Goal: Task Accomplishment & Management: Manage account settings

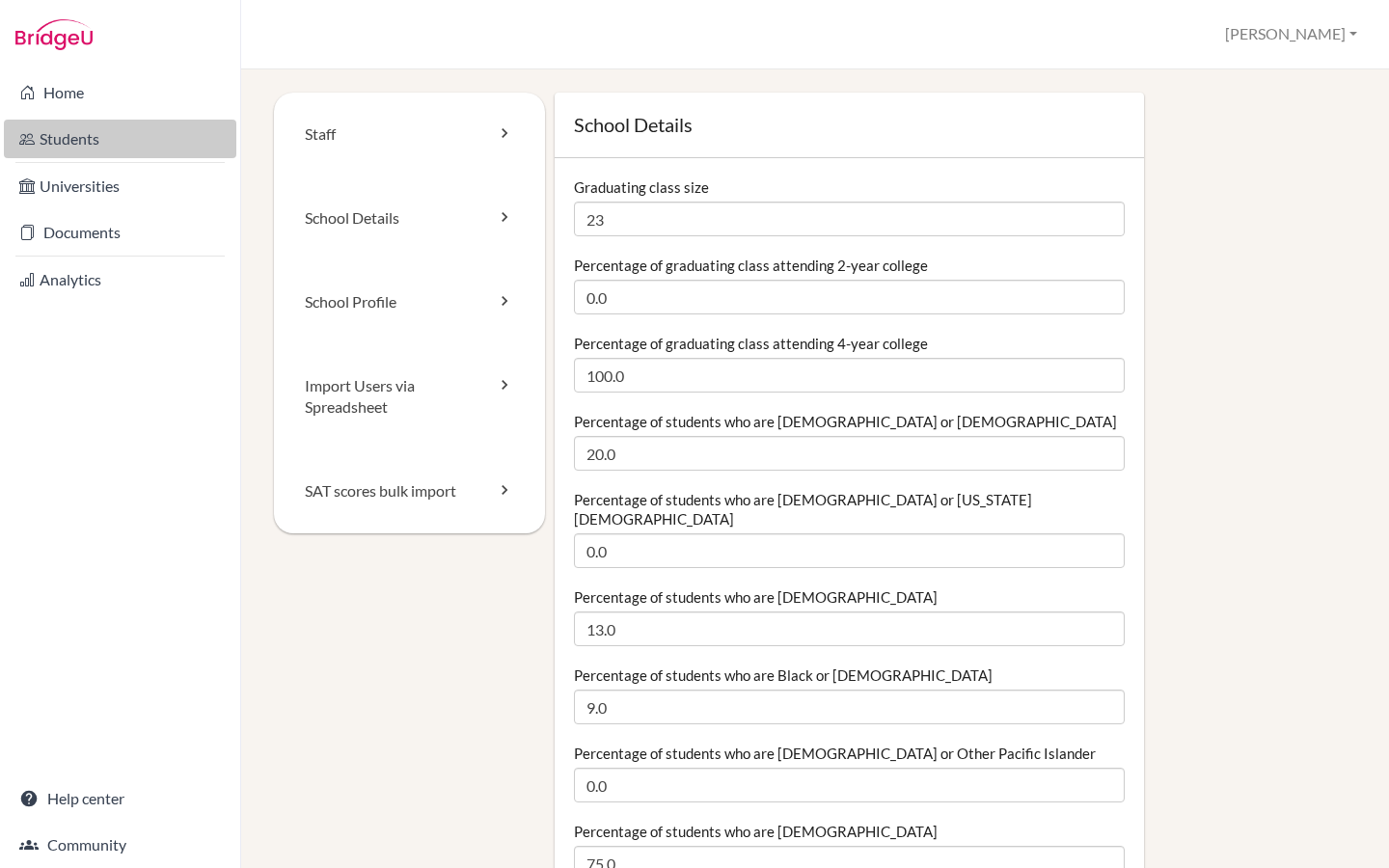
click at [132, 152] on link "Students" at bounding box center [120, 139] width 233 height 39
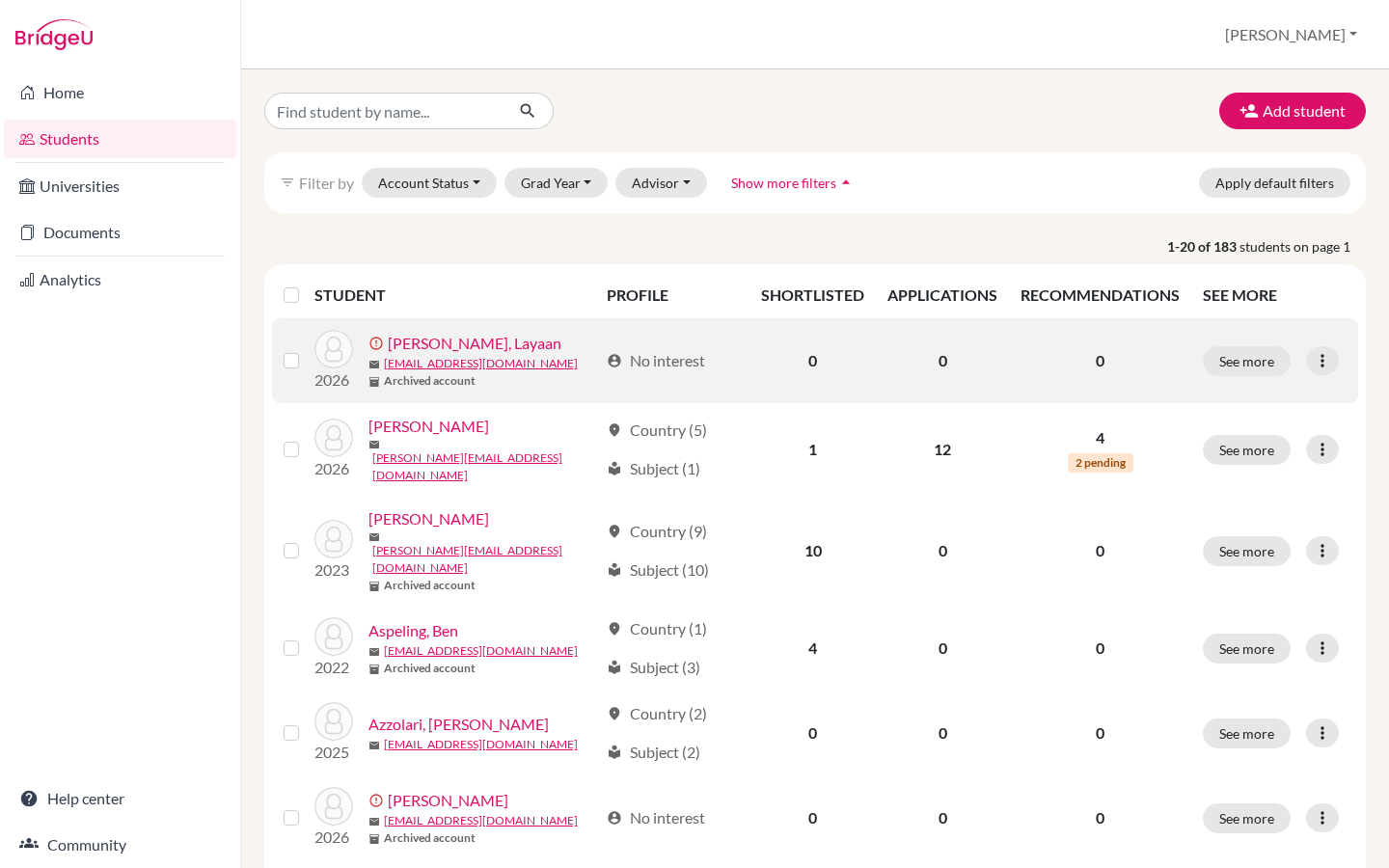
click at [469, 343] on link "Al Khateeb, Layaan" at bounding box center [474, 343] width 173 height 23
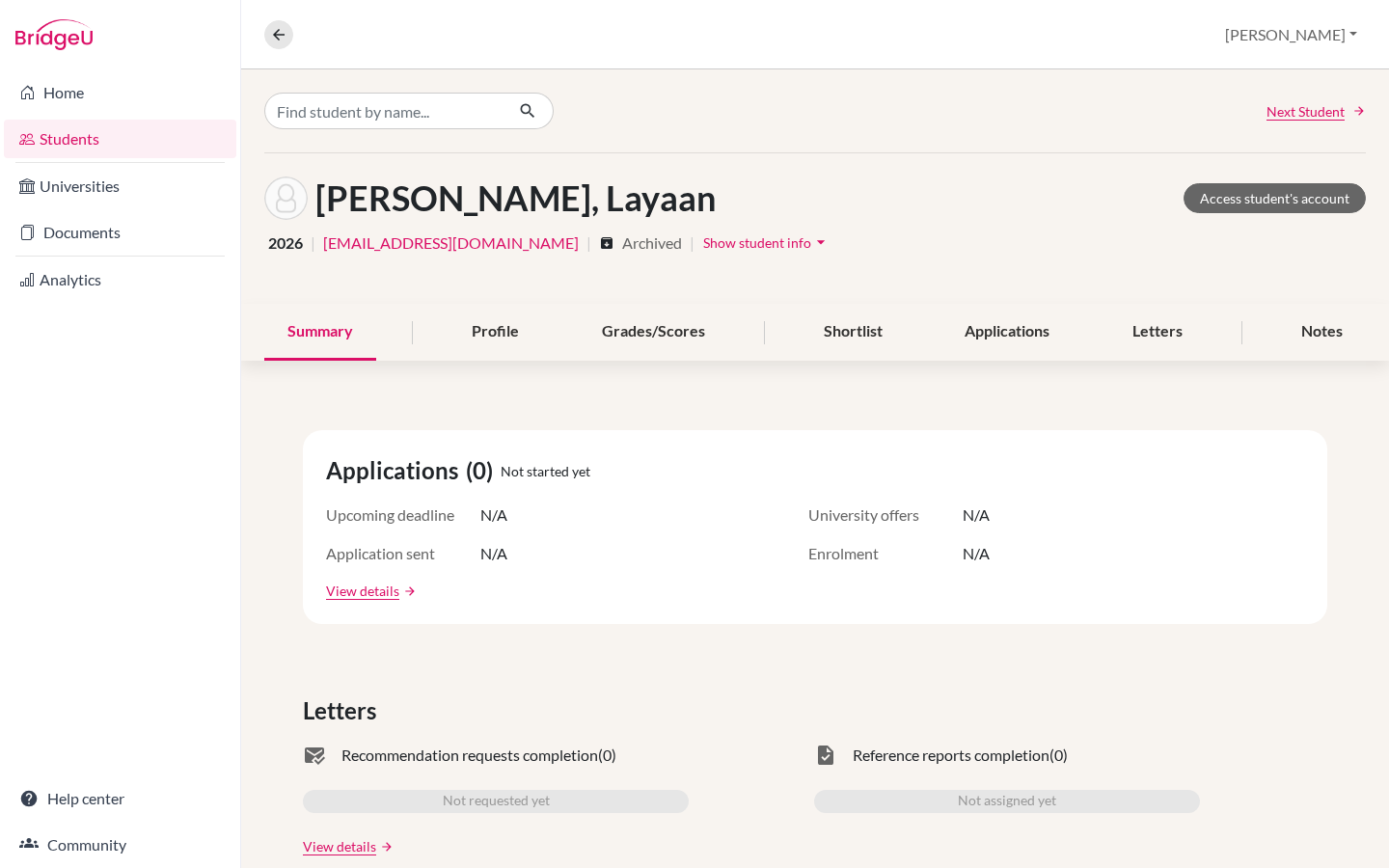
click at [754, 247] on span "Show student info" at bounding box center [757, 243] width 108 height 17
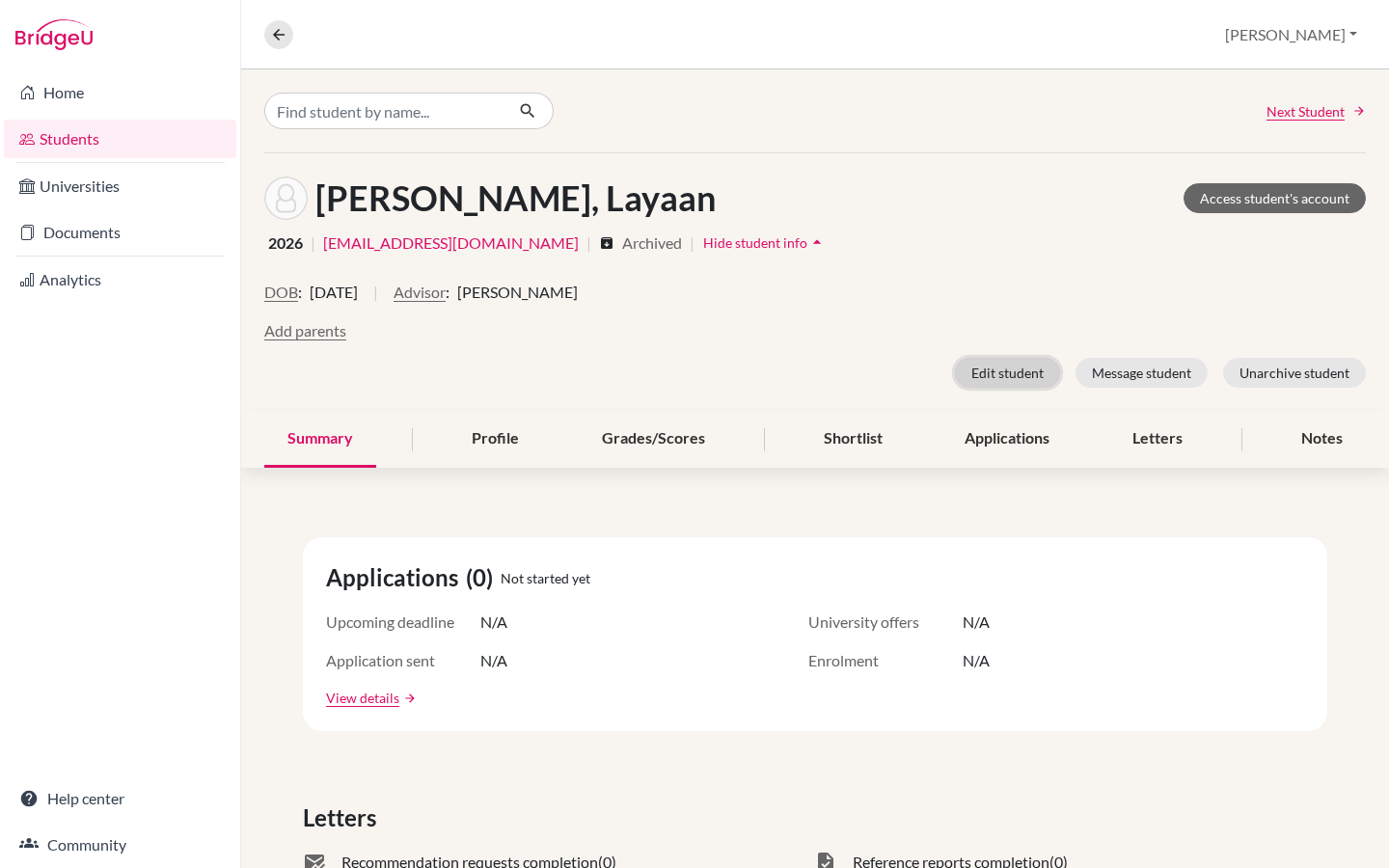
click at [1011, 365] on button "Edit student" at bounding box center [1008, 373] width 105 height 30
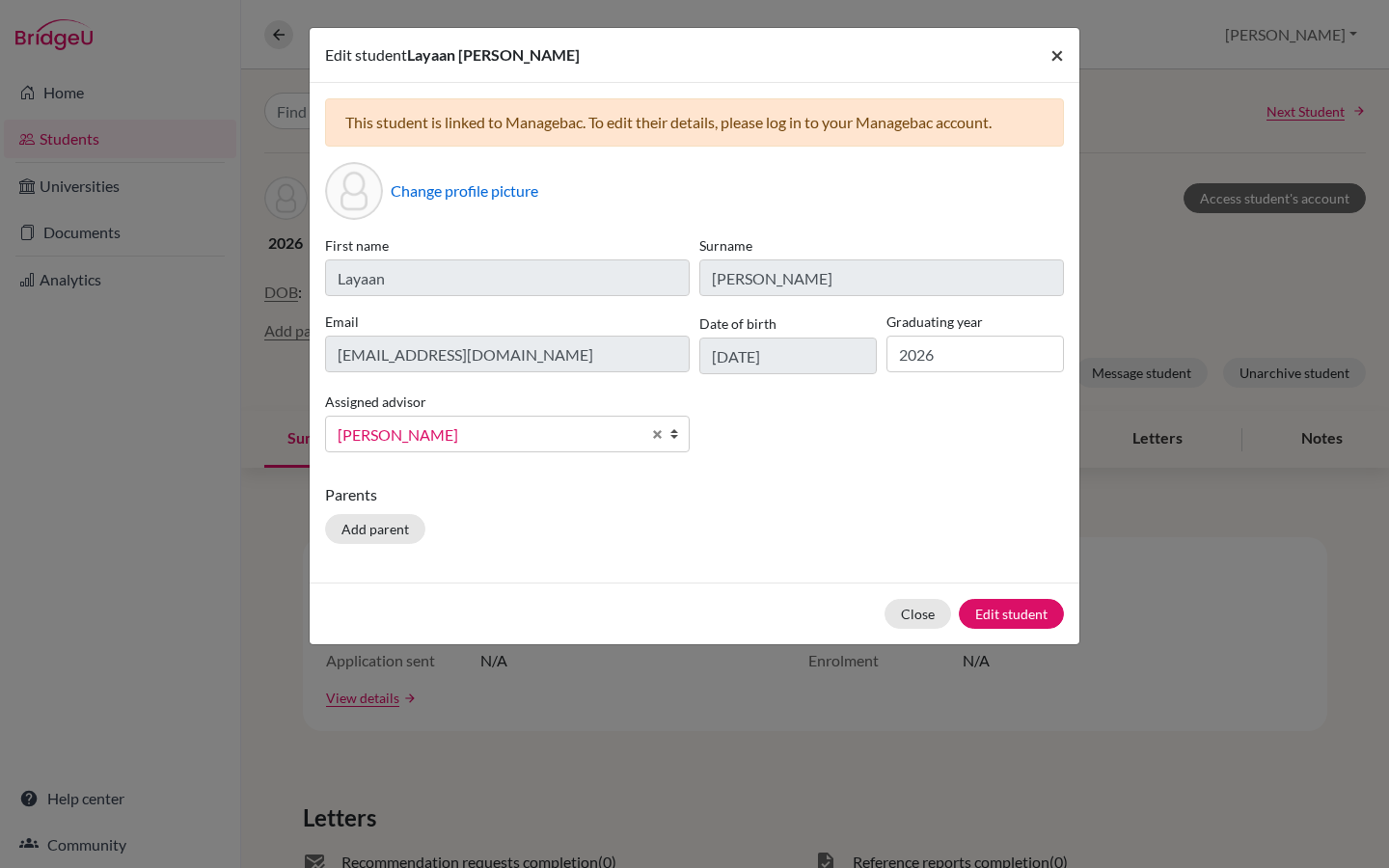
click at [1055, 59] on span "×" at bounding box center [1057, 54] width 14 height 28
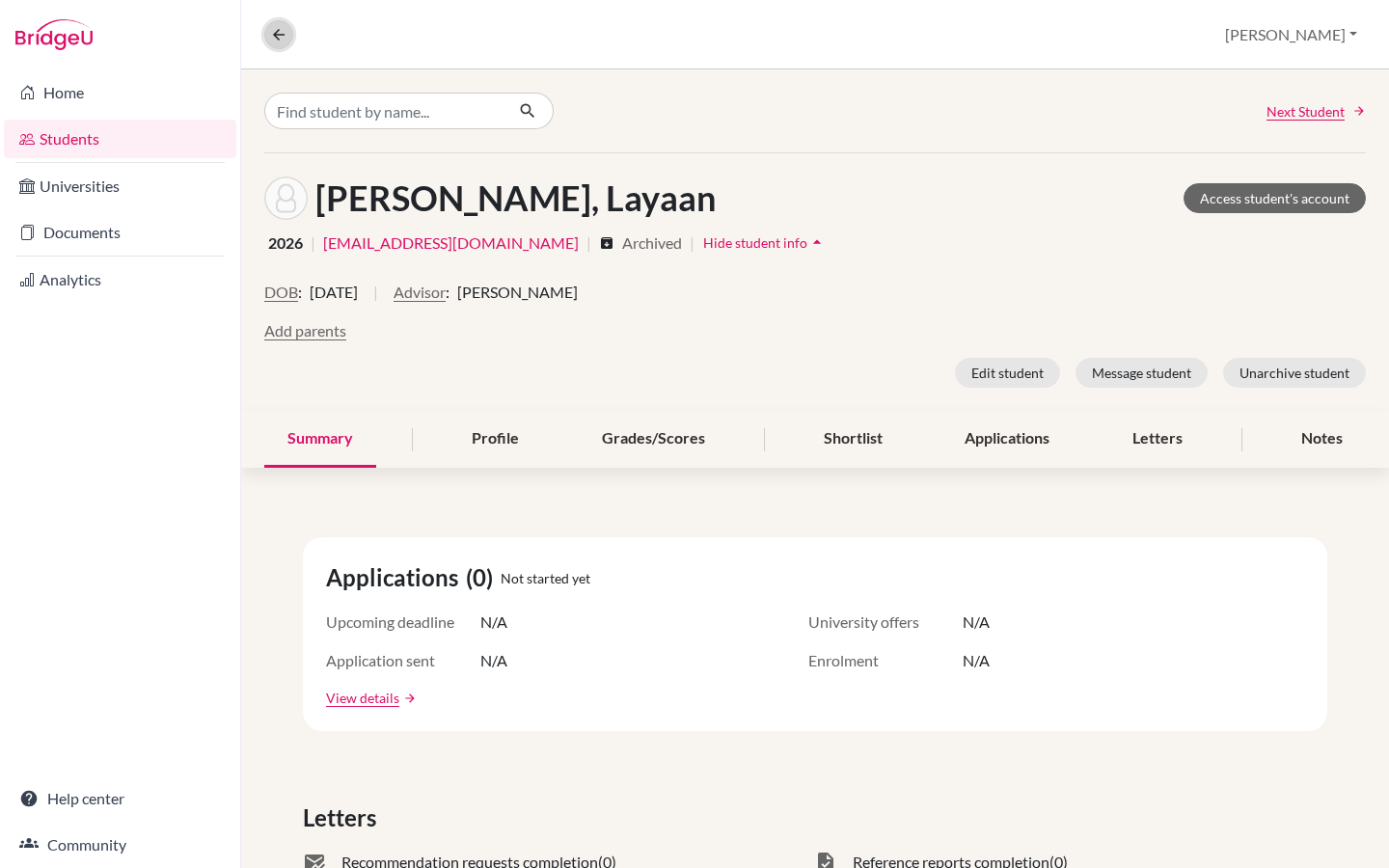
click at [281, 32] on icon at bounding box center [279, 35] width 18 height 18
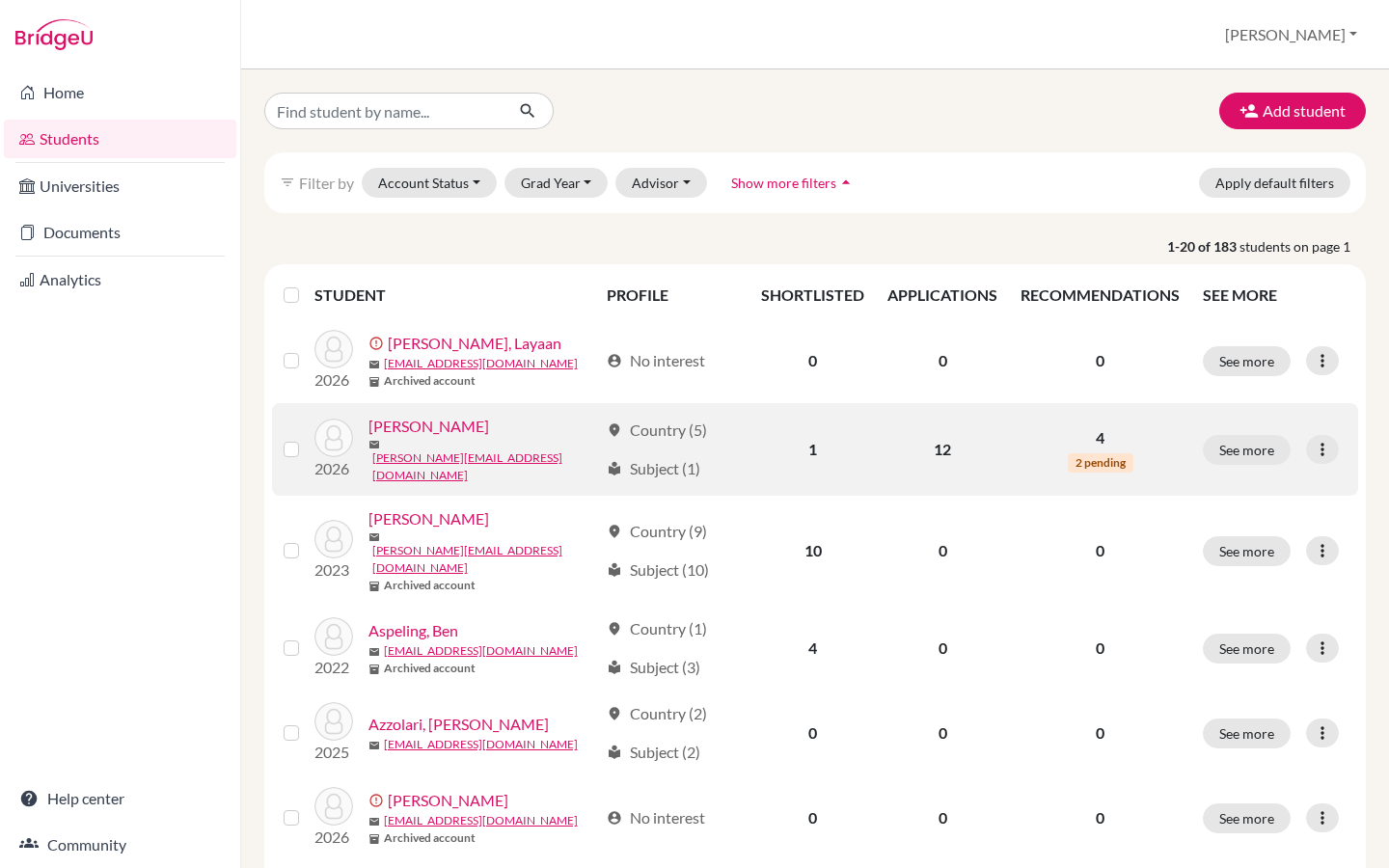
click at [437, 438] on link "Andrade, Gabriel" at bounding box center [429, 426] width 121 height 23
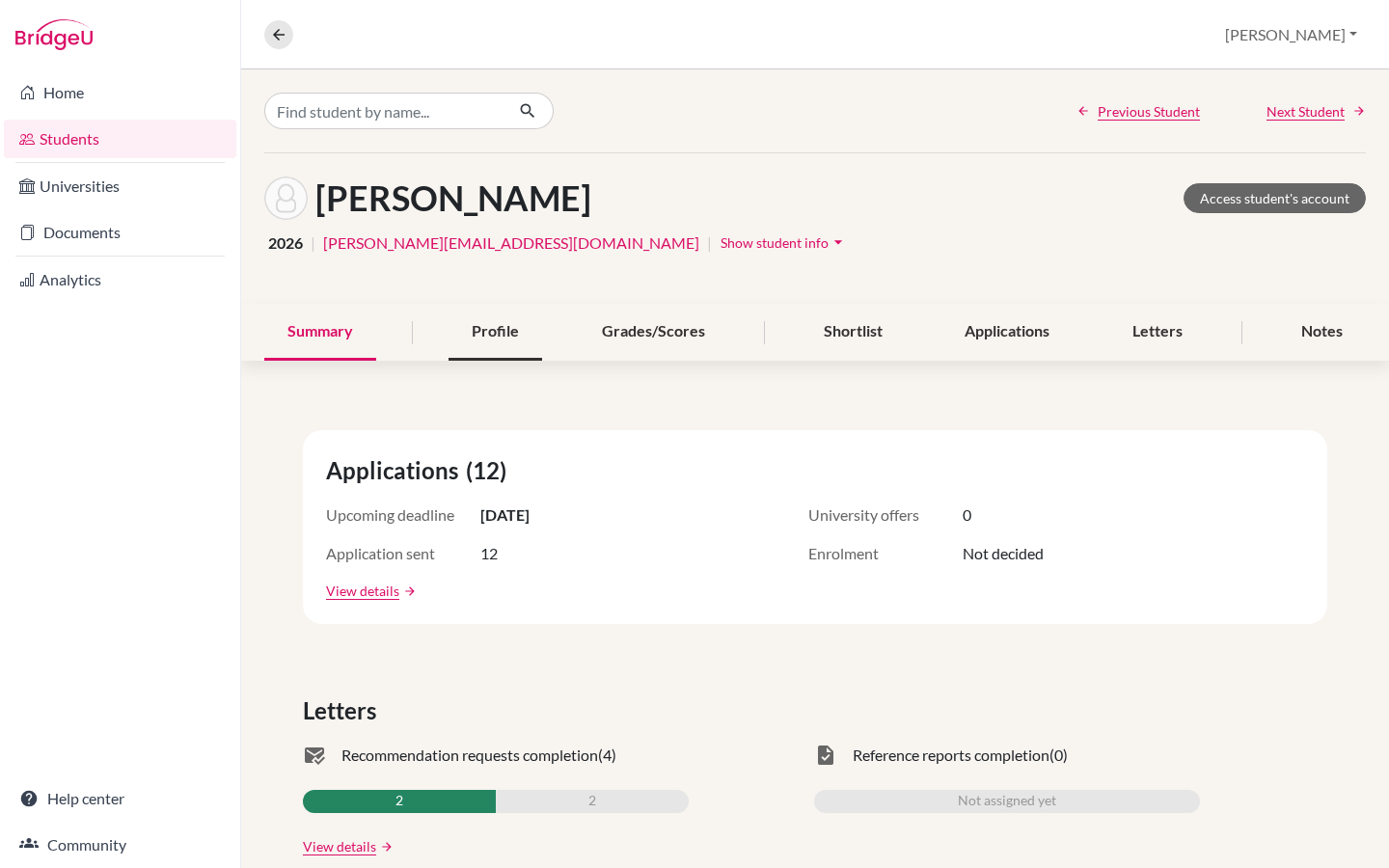
click at [511, 330] on div "Profile" at bounding box center [495, 332] width 93 height 56
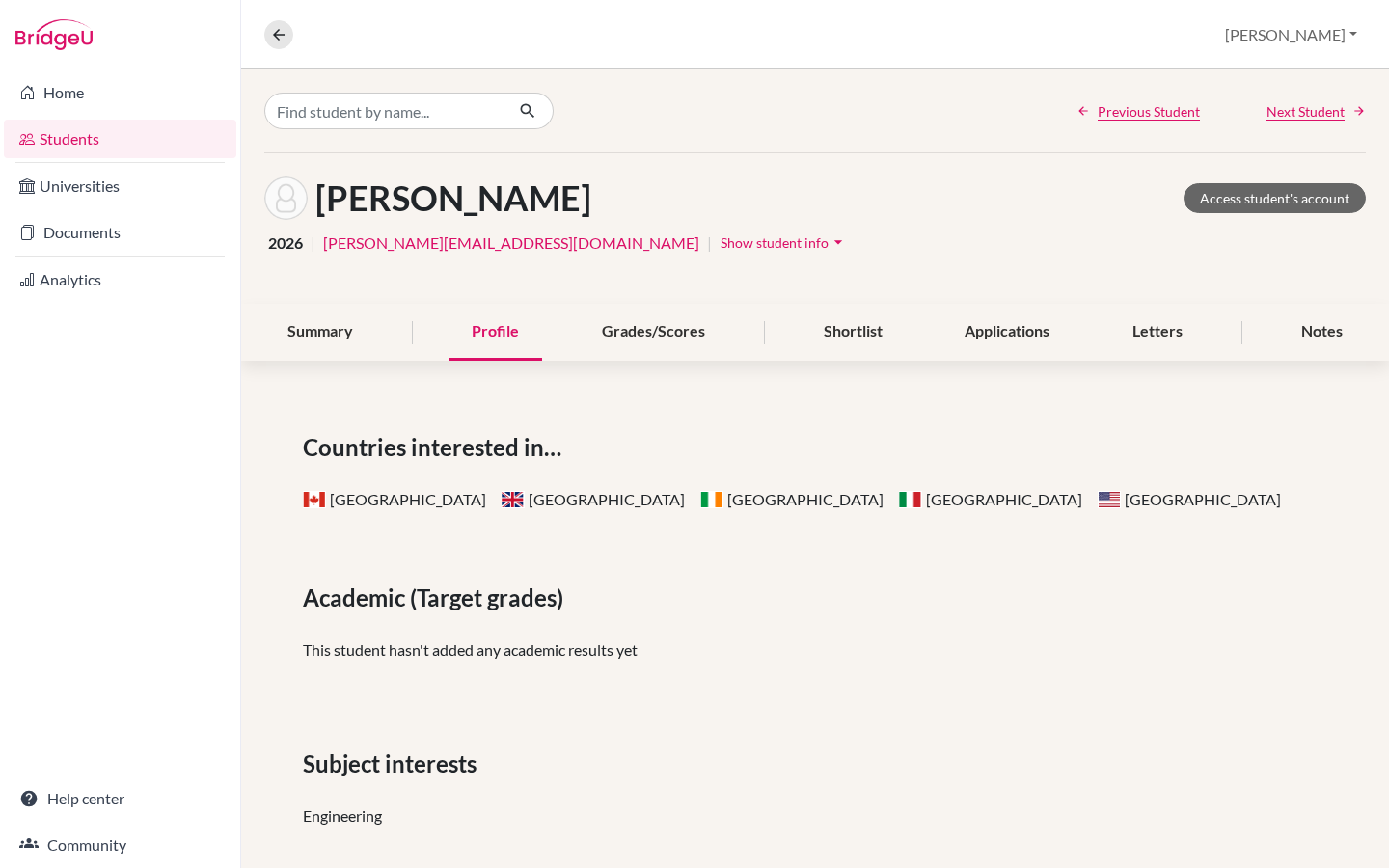
click at [720, 245] on span "Show student info" at bounding box center [774, 243] width 108 height 17
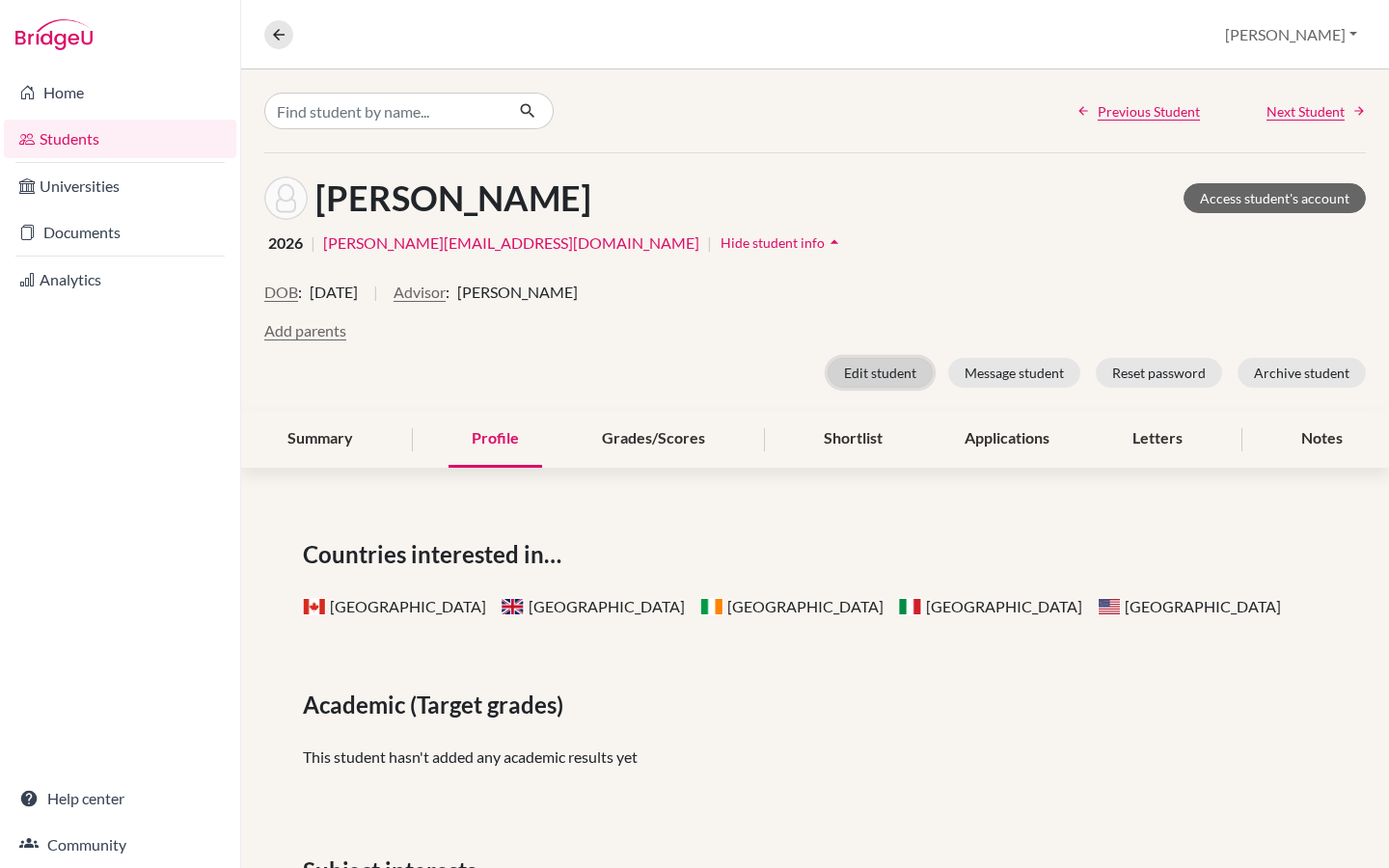
click at [906, 382] on button "Edit student" at bounding box center [880, 373] width 105 height 30
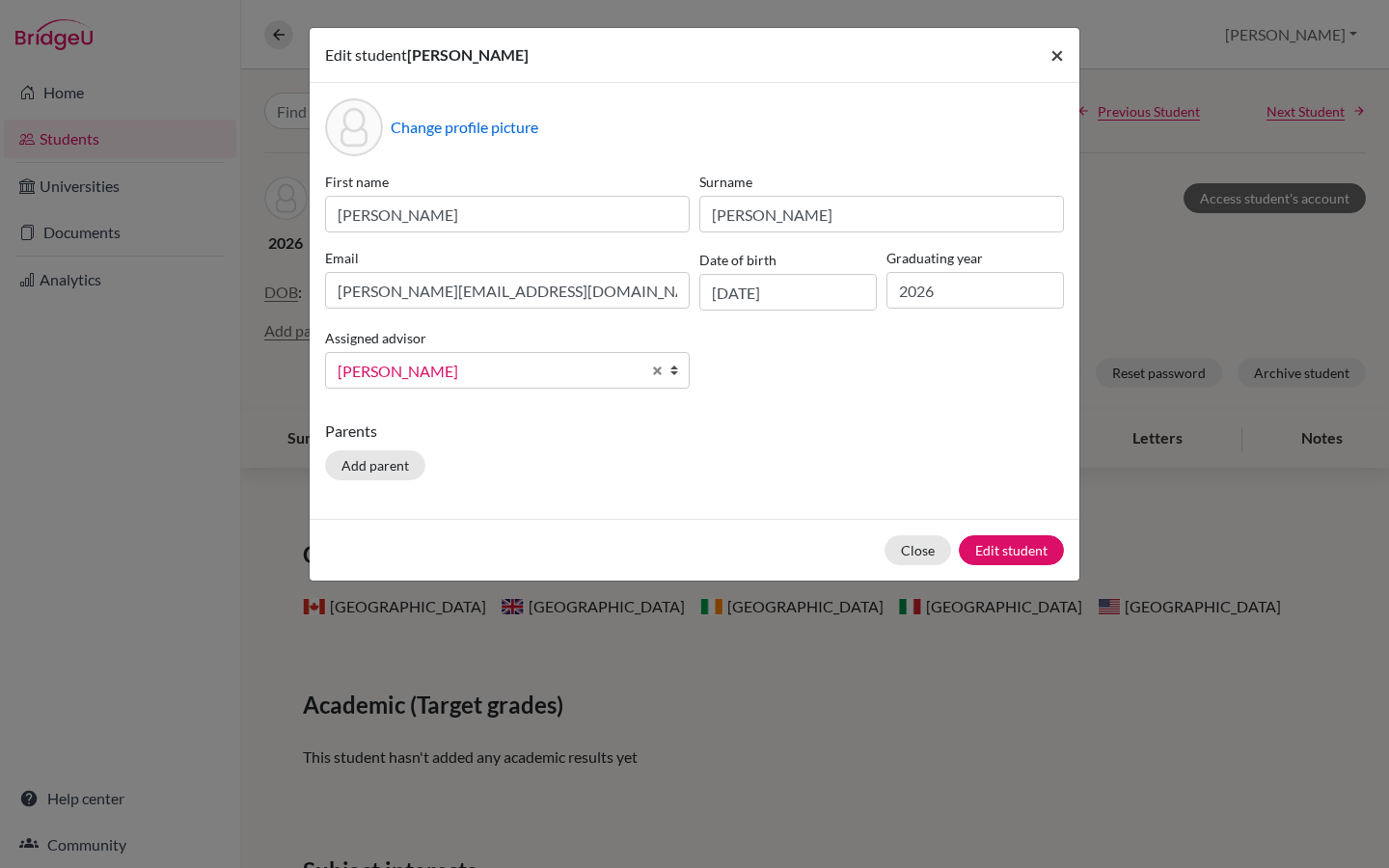
click at [1057, 58] on span "×" at bounding box center [1057, 54] width 14 height 28
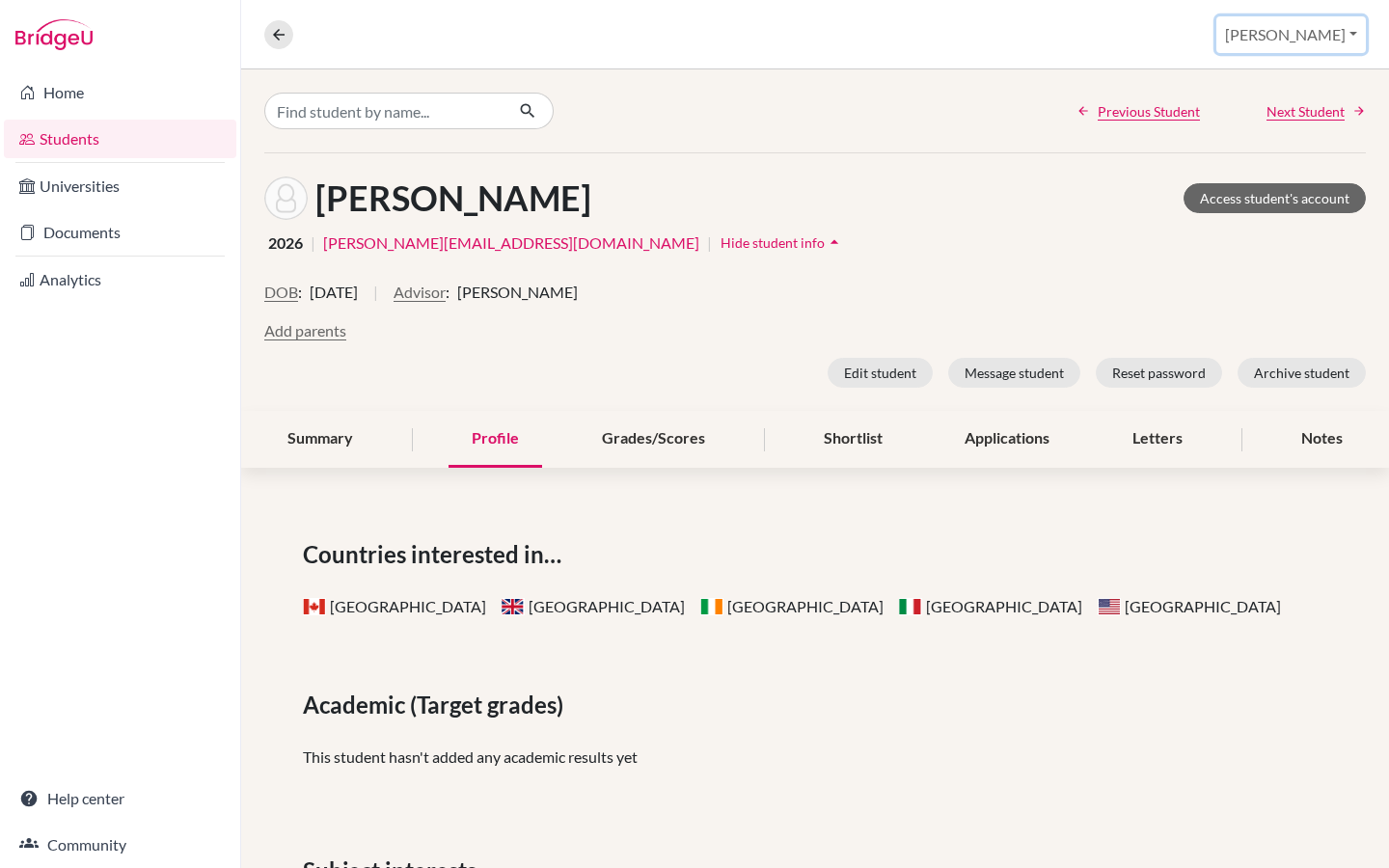
click at [1327, 35] on button "[PERSON_NAME]" at bounding box center [1291, 35] width 150 height 37
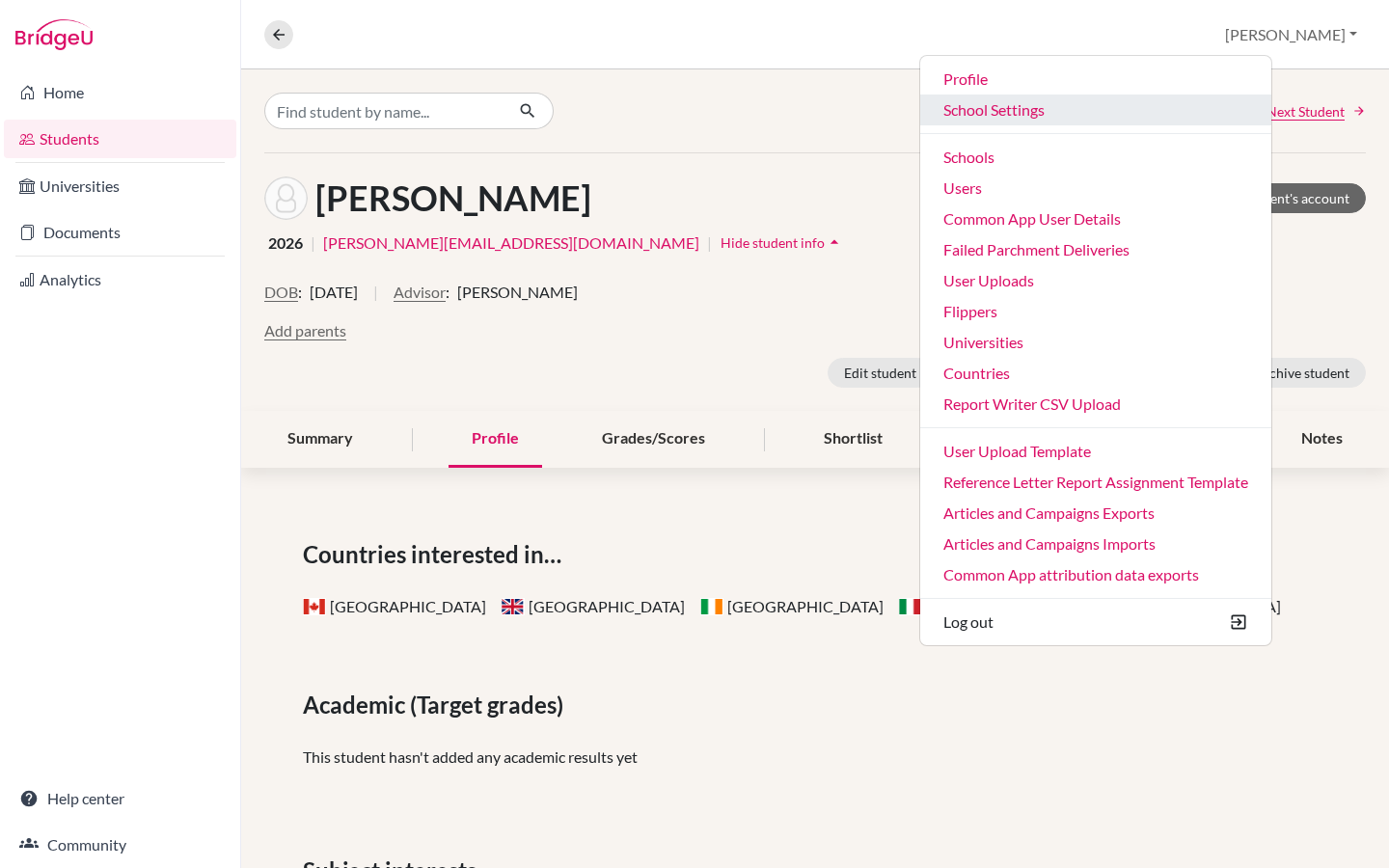
click at [1117, 101] on link "School Settings" at bounding box center [1096, 109] width 351 height 31
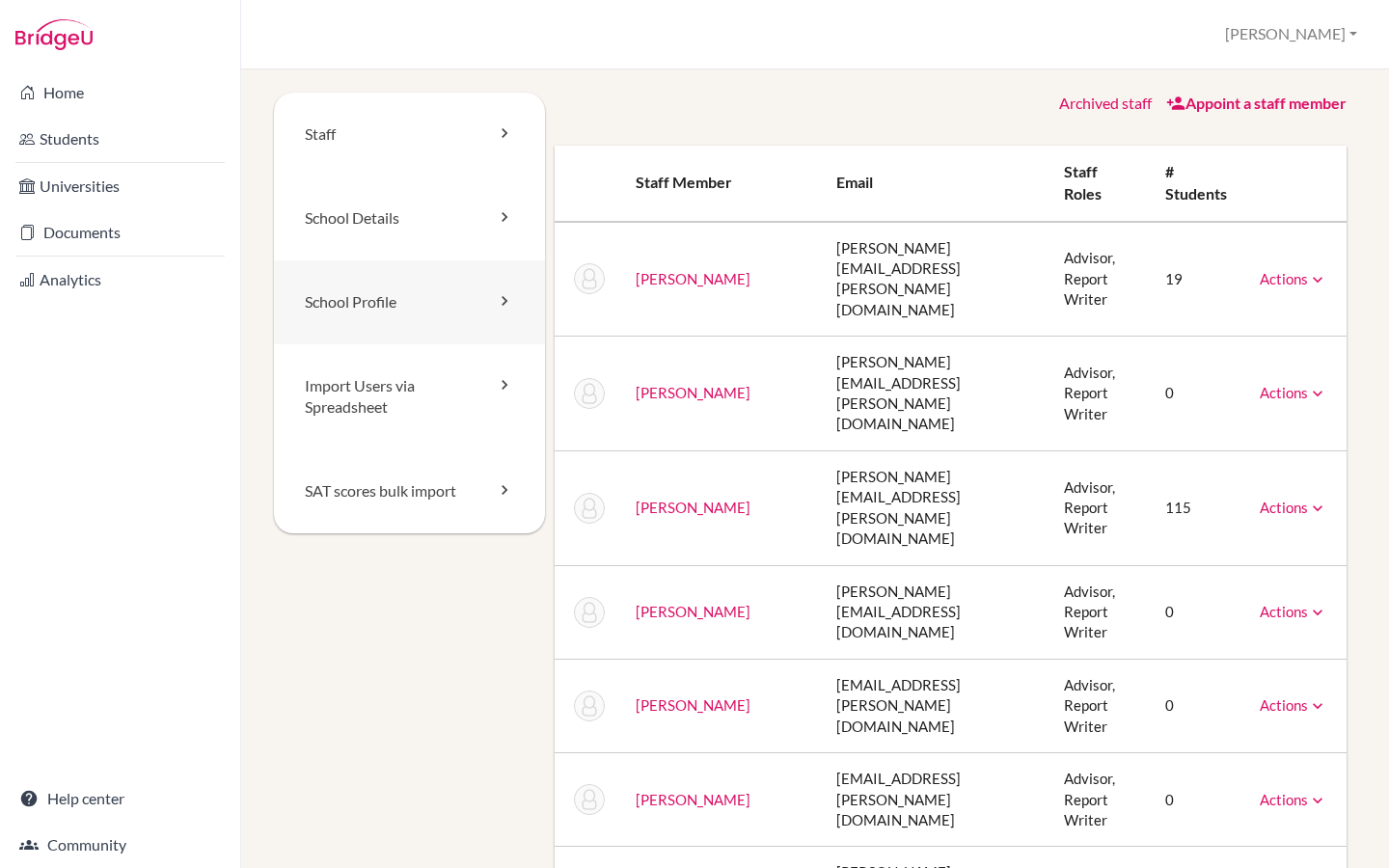
click at [428, 303] on link "School Profile" at bounding box center [410, 302] width 271 height 84
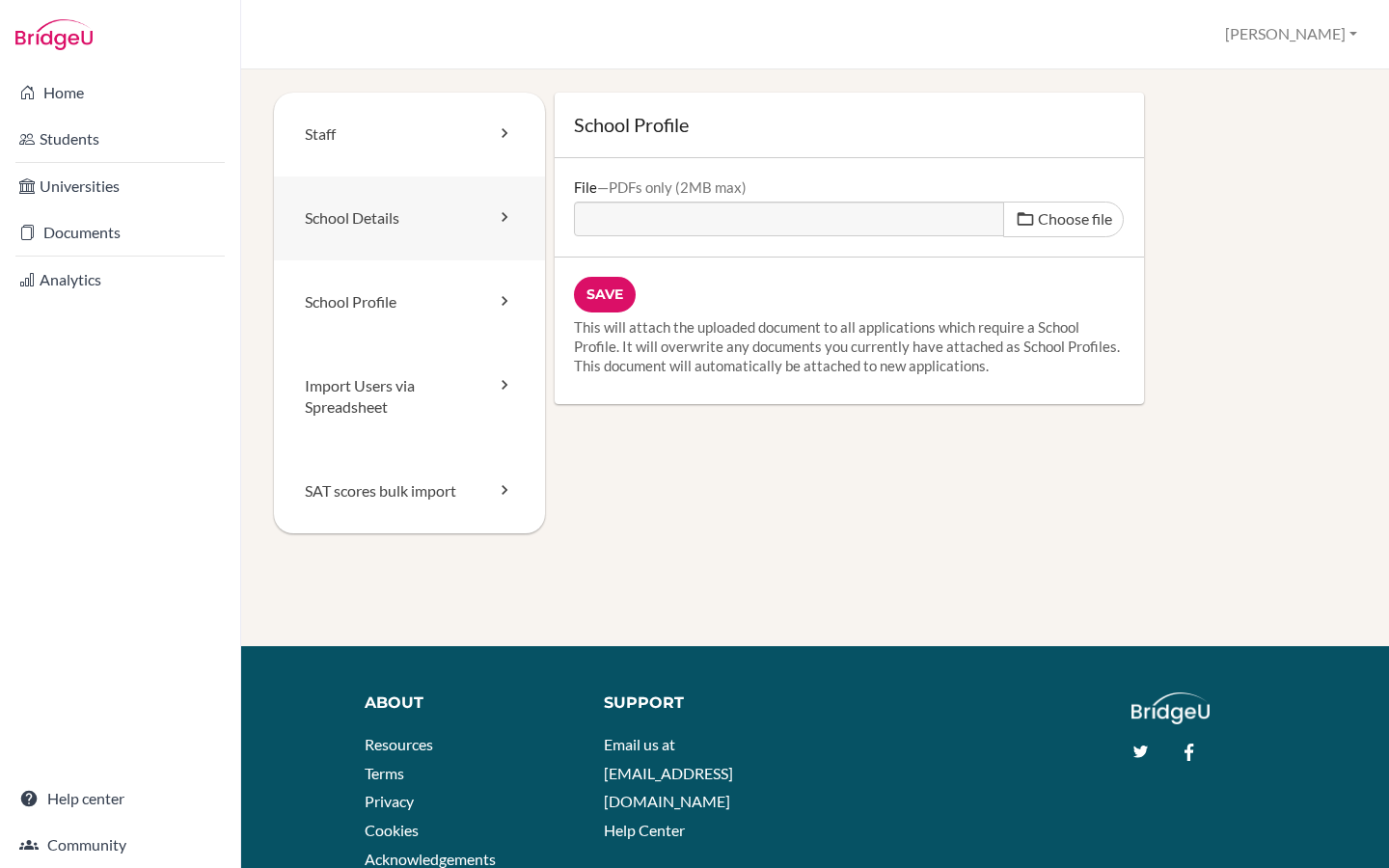
click at [431, 242] on link "School Details" at bounding box center [410, 218] width 271 height 84
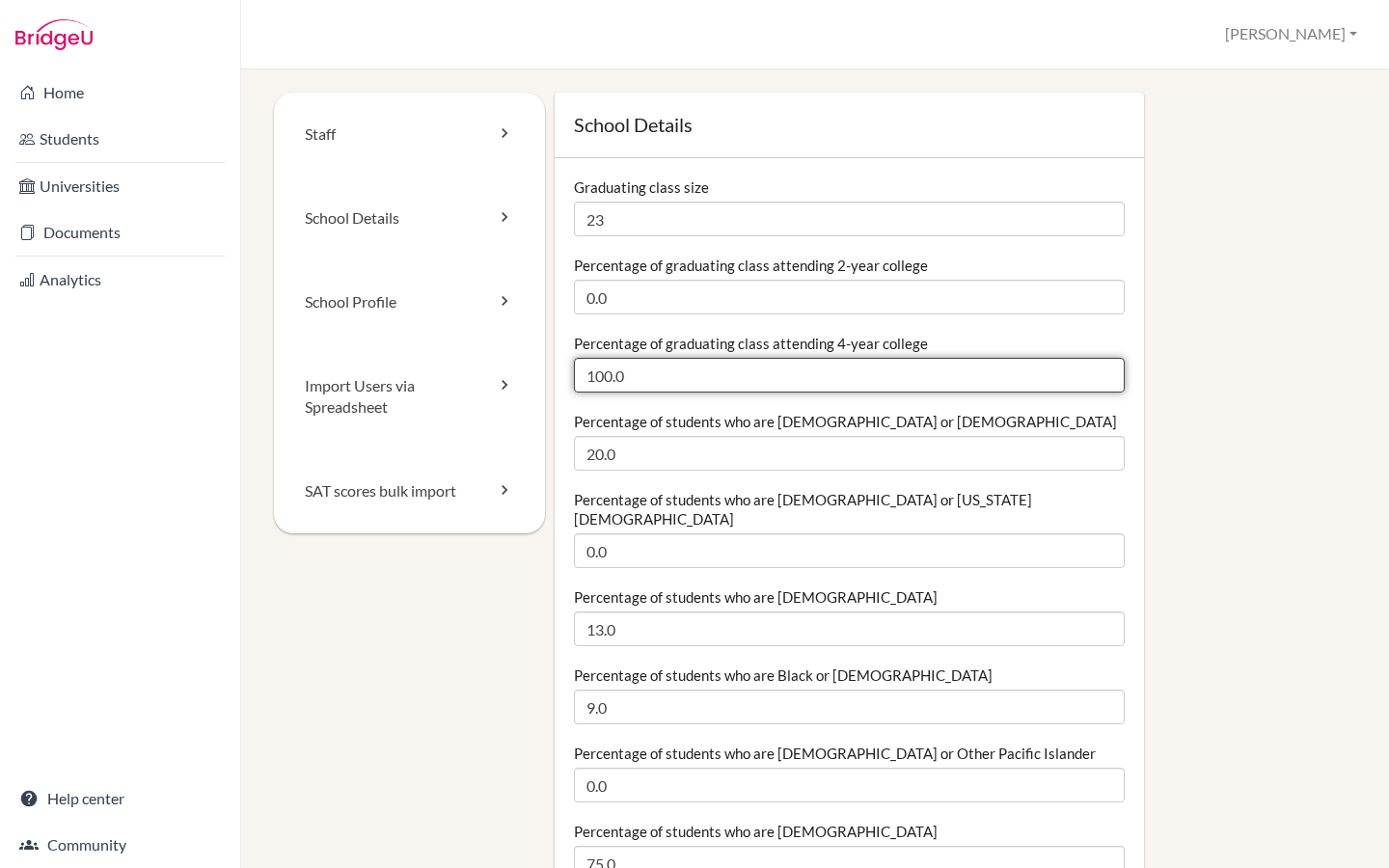
click at [700, 380] on input "100.0" at bounding box center [849, 375] width 551 height 35
click at [414, 131] on link "Staff" at bounding box center [410, 134] width 271 height 84
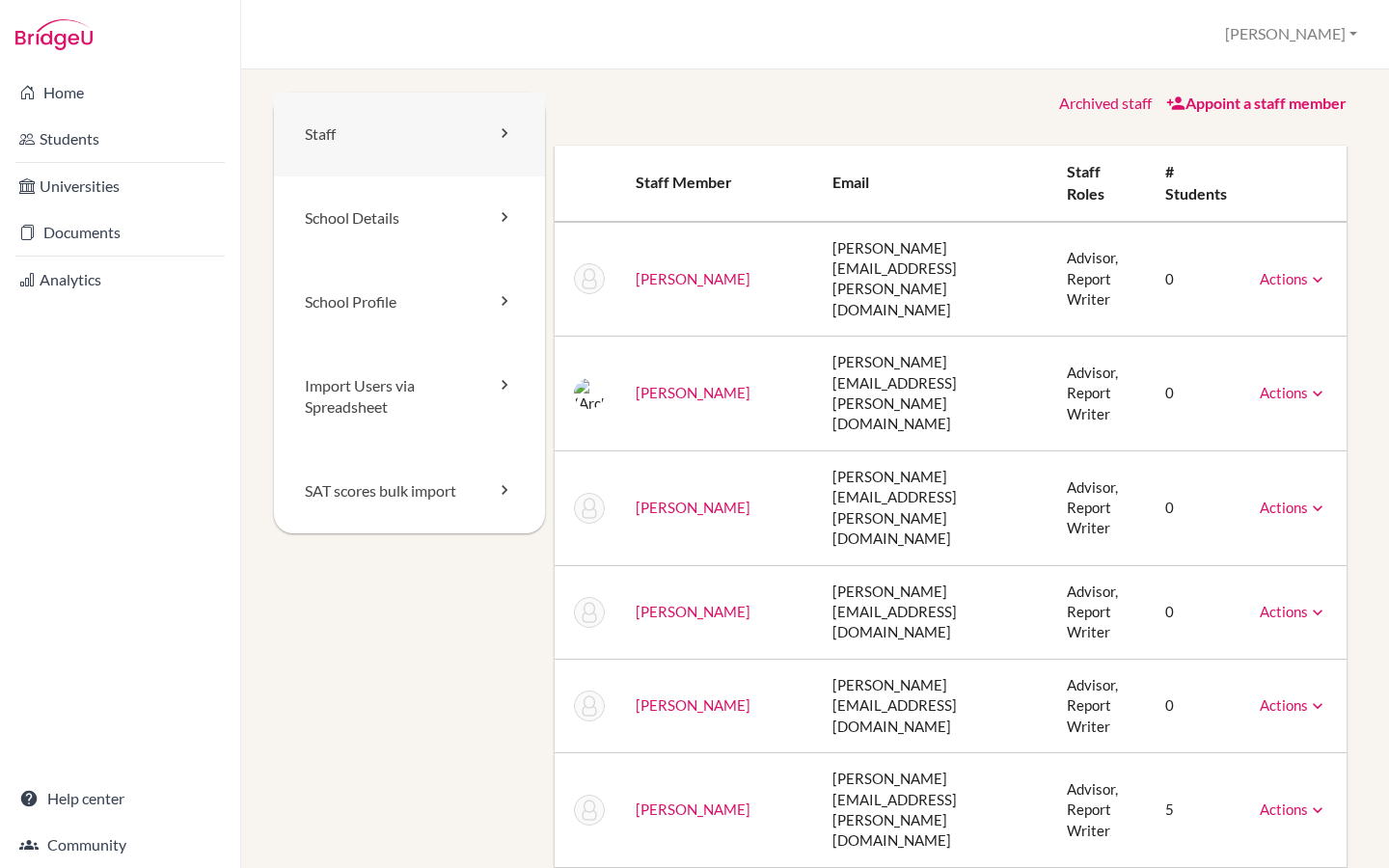
click at [396, 144] on link "Staff" at bounding box center [410, 134] width 271 height 84
click at [424, 156] on link "Staff" at bounding box center [410, 134] width 271 height 84
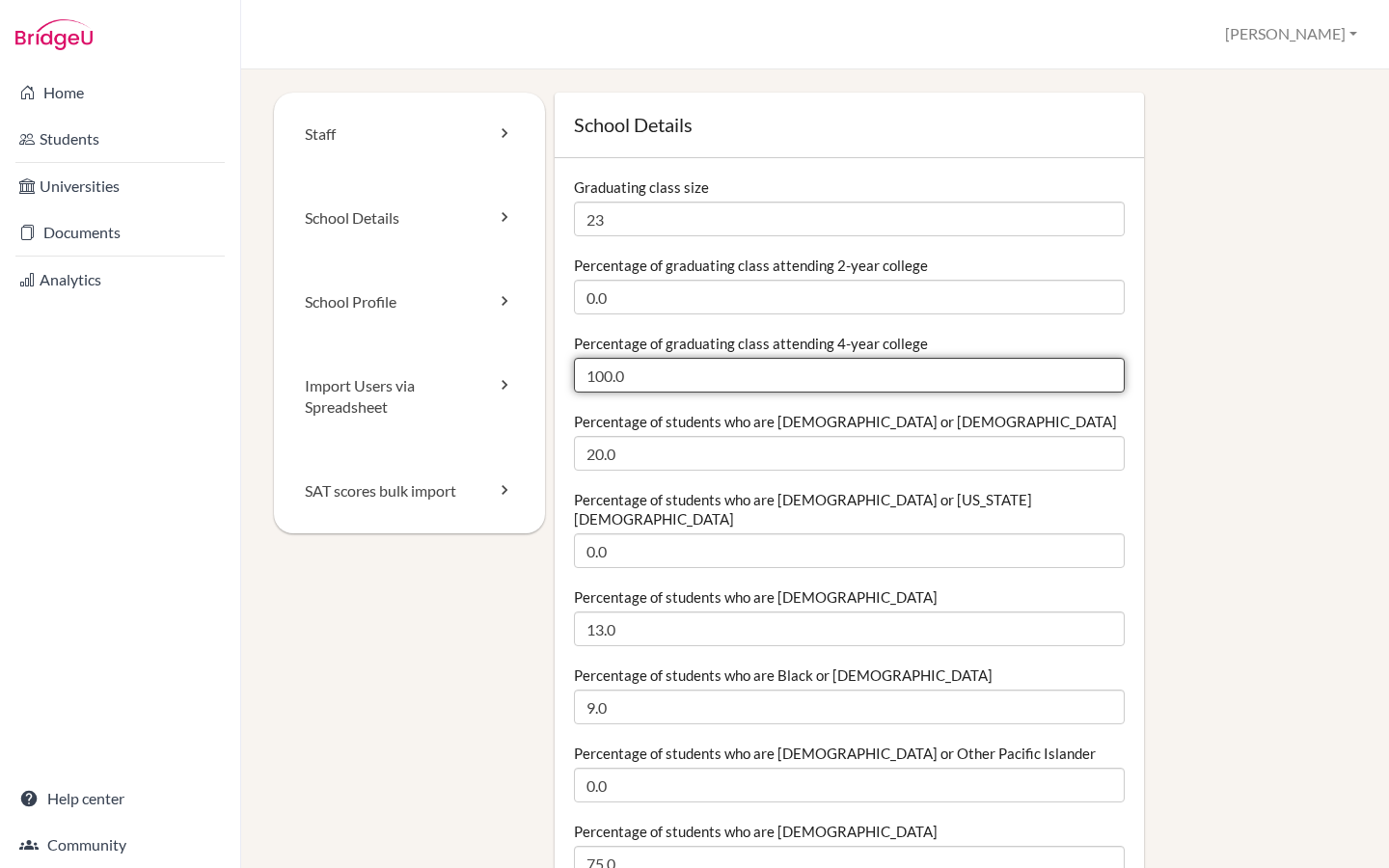
click at [654, 373] on input "100.0" at bounding box center [849, 375] width 551 height 35
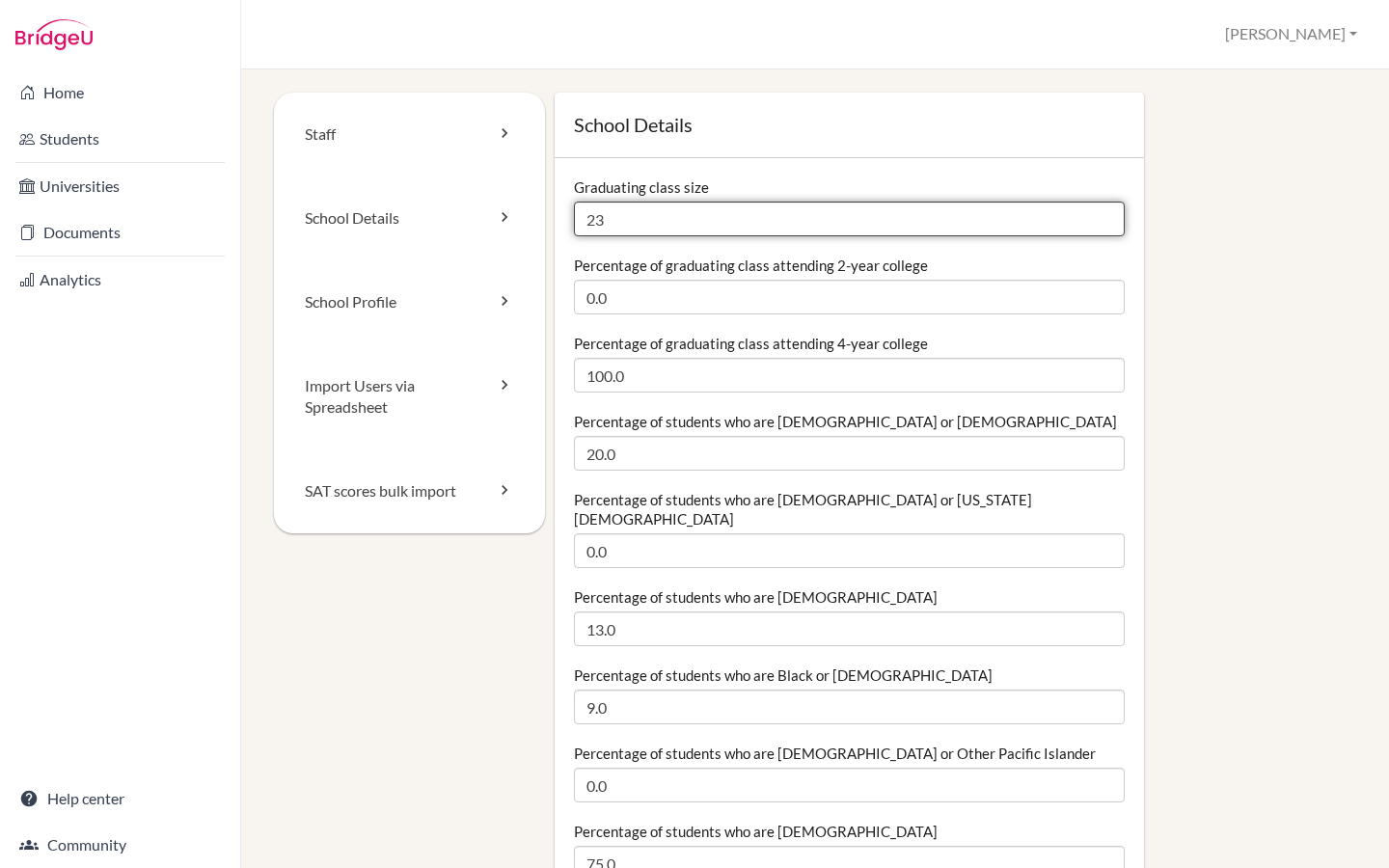
click at [706, 236] on input "23" at bounding box center [849, 219] width 551 height 35
